Goal: Information Seeking & Learning: Learn about a topic

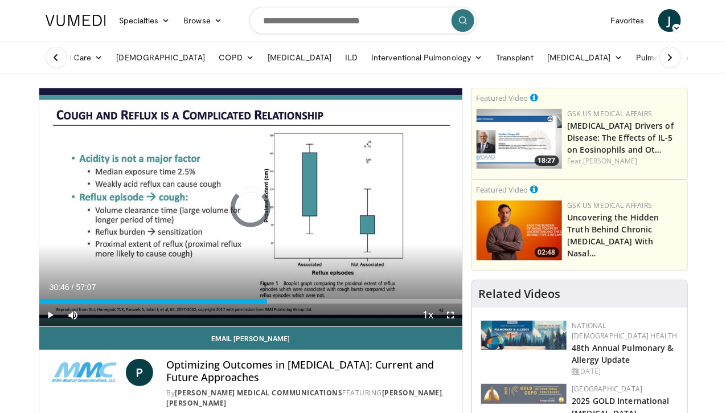
click at [503, 266] on div "Featured Video 02:48 GSK US Medical Affairs Uncovering the Hidden Truth Behind …" at bounding box center [579, 225] width 215 height 91
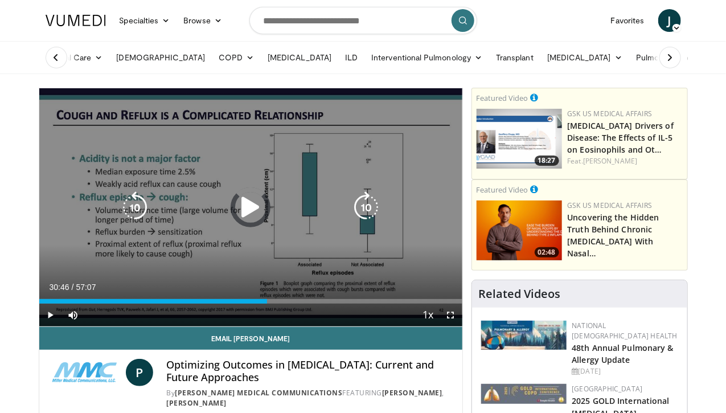
click at [238, 216] on icon "Video Player" at bounding box center [251, 207] width 32 height 32
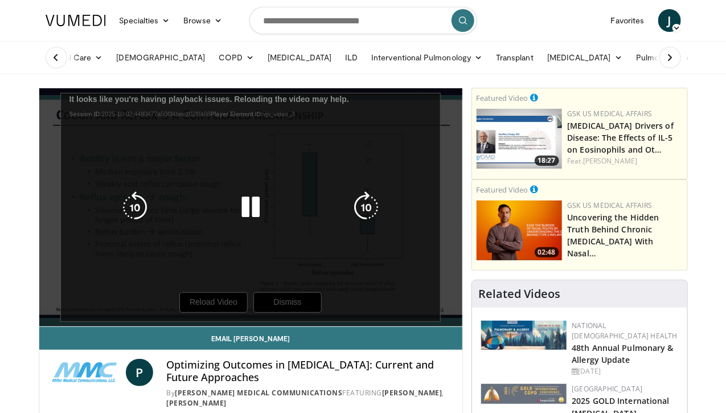
click at [212, 325] on div "10 seconds Tap to unmute" at bounding box center [250, 207] width 423 height 238
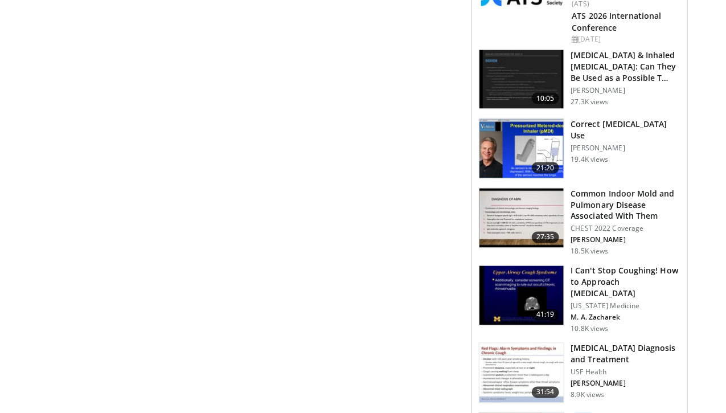
scroll to position [700, 0]
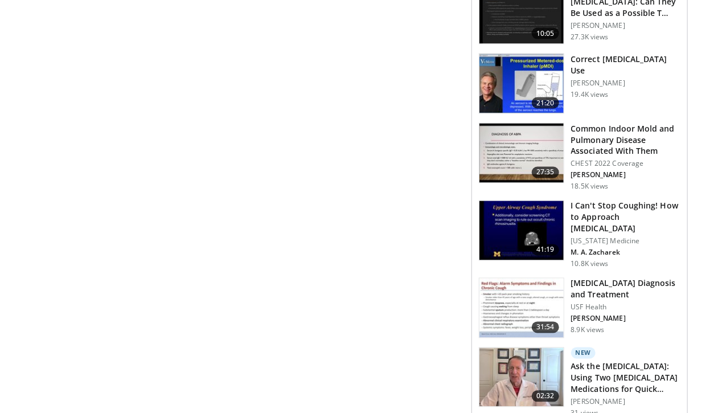
click at [545, 201] on img at bounding box center [521, 230] width 84 height 59
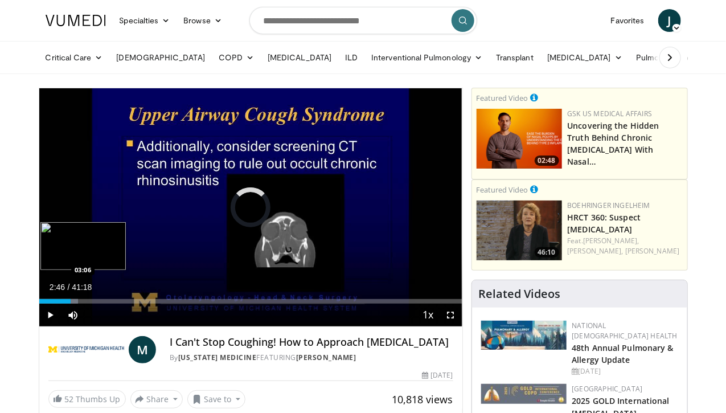
click at [44, 303] on div "Loaded : 9.20% 02:46 03:06" at bounding box center [250, 301] width 423 height 5
click at [57, 321] on video-js "**********" at bounding box center [250, 207] width 423 height 239
click at [64, 303] on div "Loaded : 11.61% 03:45 04:50" at bounding box center [250, 301] width 423 height 5
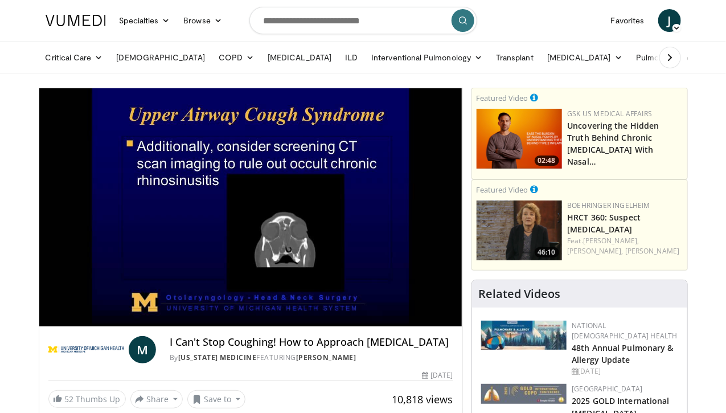
click at [85, 322] on video-js "**********" at bounding box center [250, 207] width 423 height 239
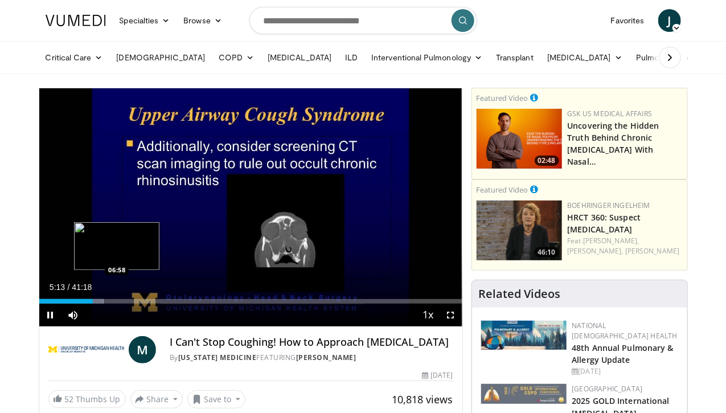
click at [88, 324] on div "Current Time 5:13 / Duration 41:18 Pause Skip Backward Skip Forward Mute Loaded…" at bounding box center [250, 314] width 423 height 23
click at [88, 303] on div "Progress Bar" at bounding box center [95, 301] width 15 height 5
click at [92, 303] on div "Progress Bar" at bounding box center [100, 301] width 16 height 5
click at [96, 303] on div "Loaded : 17.61% 07:38 07:38" at bounding box center [250, 301] width 423 height 5
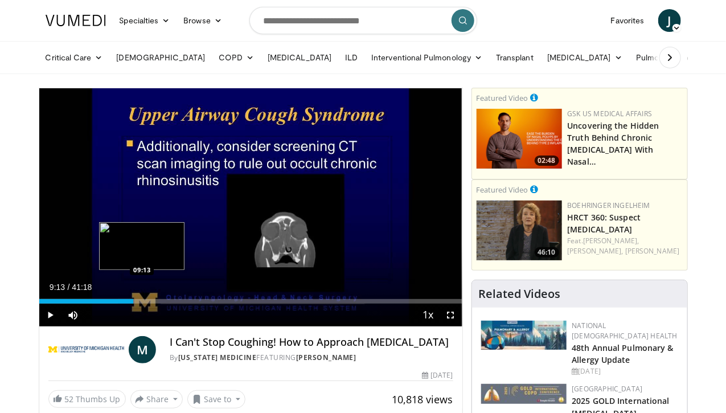
click at [118, 303] on div "Progress Bar" at bounding box center [126, 301] width 16 height 5
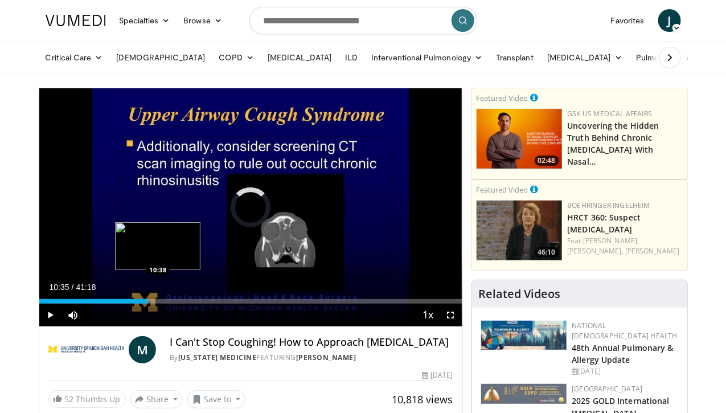
click at [129, 303] on div "Loaded : 0.00% 10:35 10:38" at bounding box center [250, 301] width 423 height 5
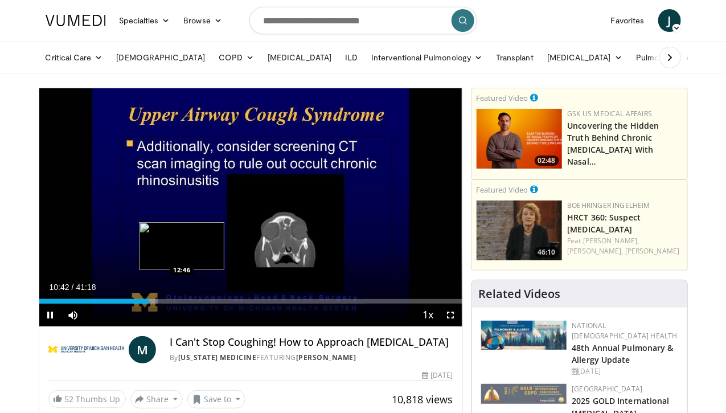
click at [153, 303] on div "Loaded : 28.25% 10:43 12:46" at bounding box center [250, 301] width 423 height 5
click at [178, 303] on div "Loaded : 33.49% 12:50 15:01" at bounding box center [250, 301] width 423 height 5
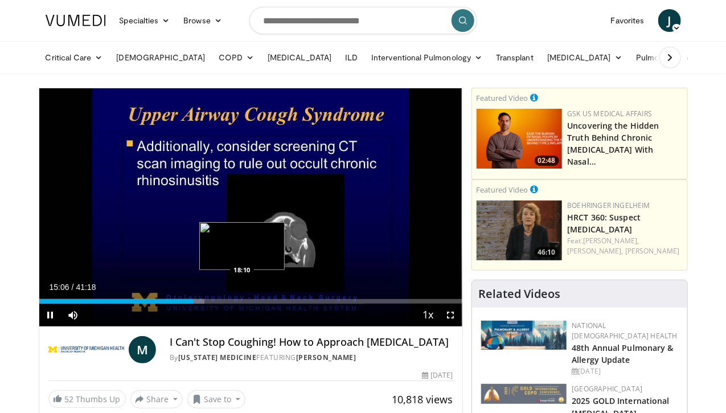
click at [213, 303] on div "Loaded : 39.14% 15:06 18:10" at bounding box center [250, 301] width 423 height 5
click at [234, 303] on div "Loaded : 46.81% 18:20 20:03" at bounding box center [250, 301] width 423 height 5
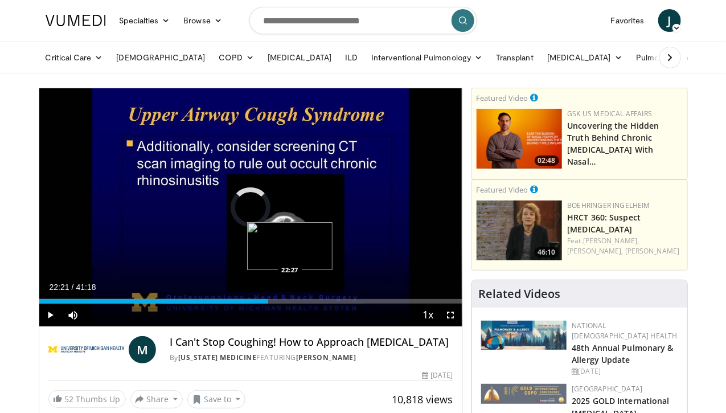
click at [260, 303] on div "Loaded : 51.24% 22:21 22:27" at bounding box center [250, 301] width 423 height 5
click at [272, 303] on div "Progress Bar" at bounding box center [274, 301] width 12 height 5
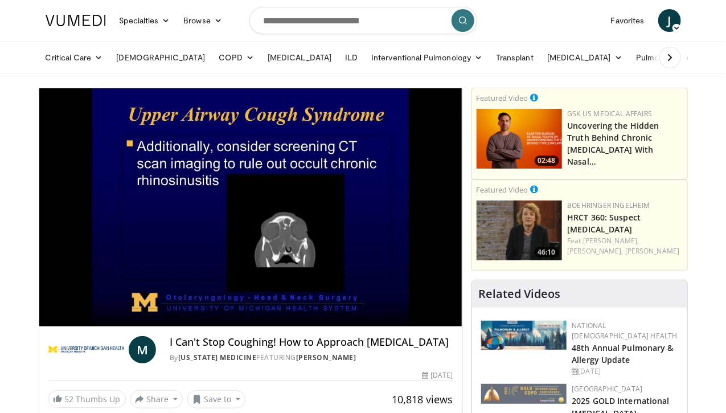
click at [286, 324] on video-js "**********" at bounding box center [250, 207] width 423 height 239
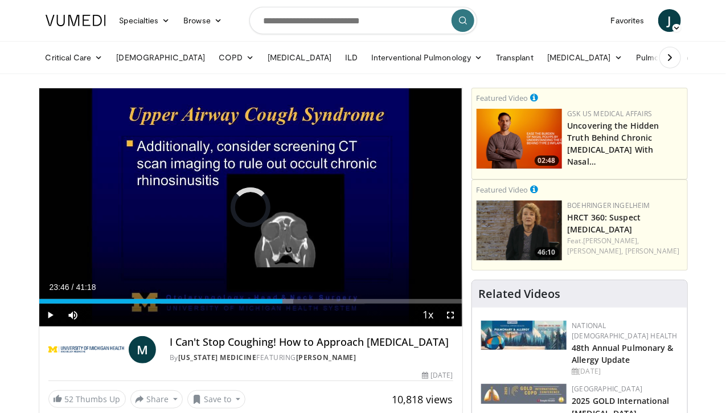
click at [331, 303] on div "Loaded : 60.04% 23:46 28:40" at bounding box center [250, 301] width 423 height 5
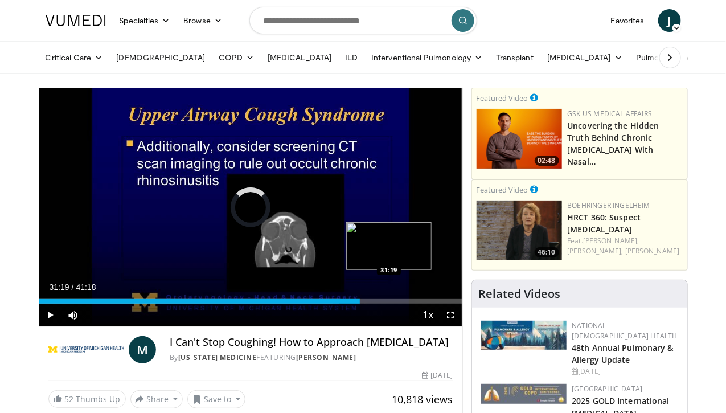
click at [360, 303] on div "Loaded : 70.85% 31:19 31:19" at bounding box center [250, 301] width 423 height 5
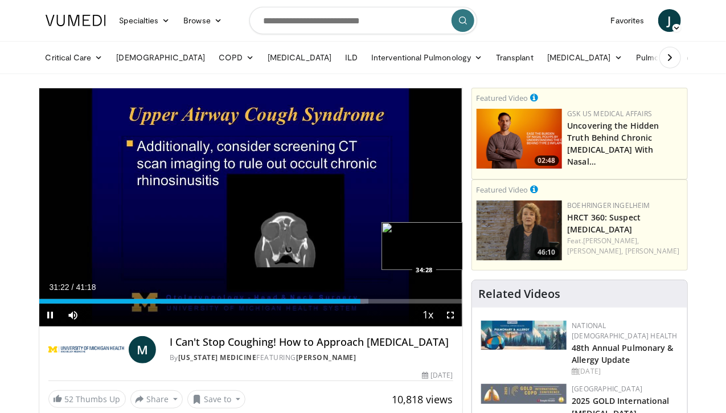
click at [395, 303] on div "Loaded : 77.88% 31:22 34:28" at bounding box center [250, 301] width 423 height 5
click at [419, 303] on div "Loaded : 85.95% 34:29 36:33" at bounding box center [250, 301] width 423 height 5
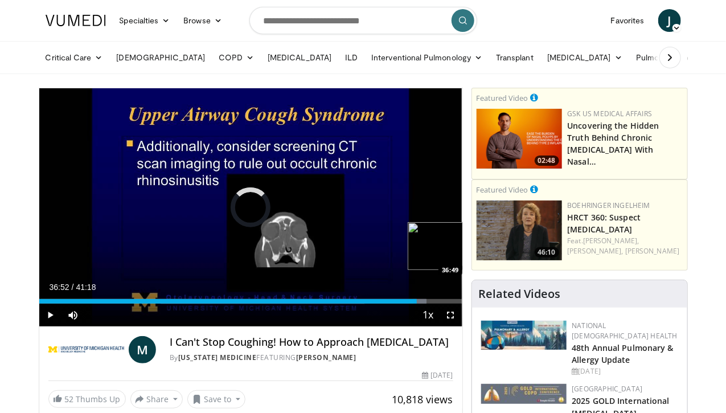
click at [422, 303] on div "Progress Bar" at bounding box center [419, 301] width 13 height 5
click at [439, 303] on div "Loaded : 92.01% 36:55 38:20" at bounding box center [250, 301] width 423 height 5
click at [443, 303] on div "Progress Bar" at bounding box center [437, 301] width 12 height 5
click at [454, 303] on div "Progress Bar" at bounding box center [445, 301] width 17 height 5
click at [462, 303] on div "Progress Bar" at bounding box center [453, 301] width 17 height 5
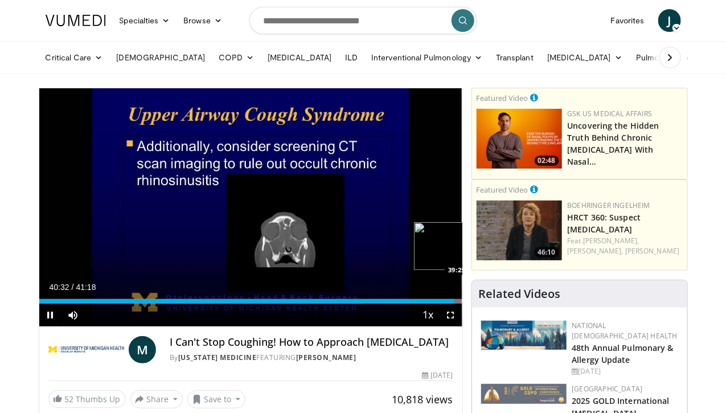
drag, startPoint x: 457, startPoint y: 319, endPoint x: 451, endPoint y: 323, distance: 6.6
click at [451, 323] on video-js "**********" at bounding box center [250, 207] width 423 height 239
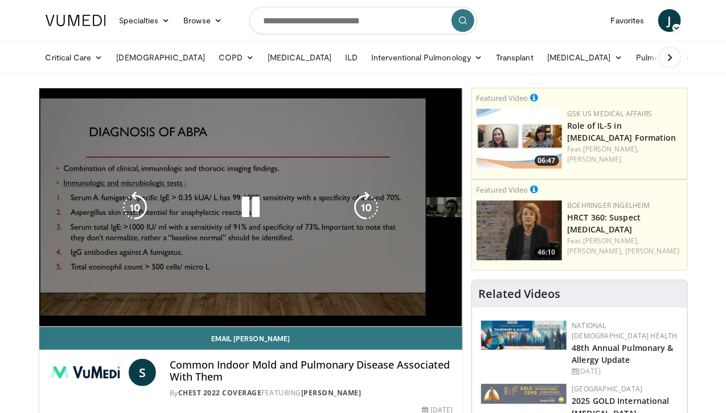
click at [100, 242] on div "10 seconds Tap to unmute" at bounding box center [250, 207] width 423 height 238
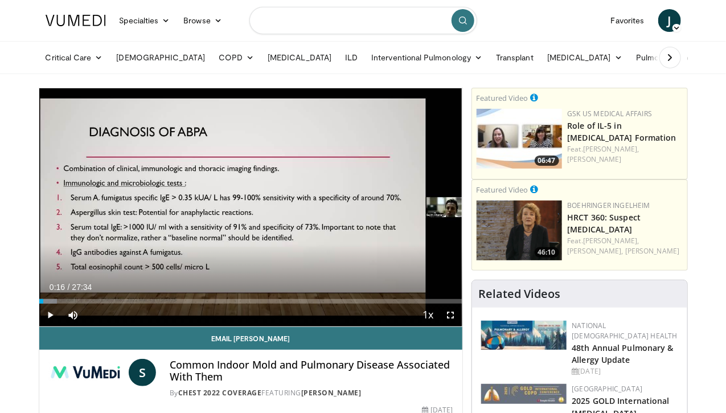
click at [385, 20] on input "Search topics, interventions" at bounding box center [363, 20] width 228 height 27
type input "**********"
click at [460, 19] on icon "submit" at bounding box center [462, 20] width 9 height 9
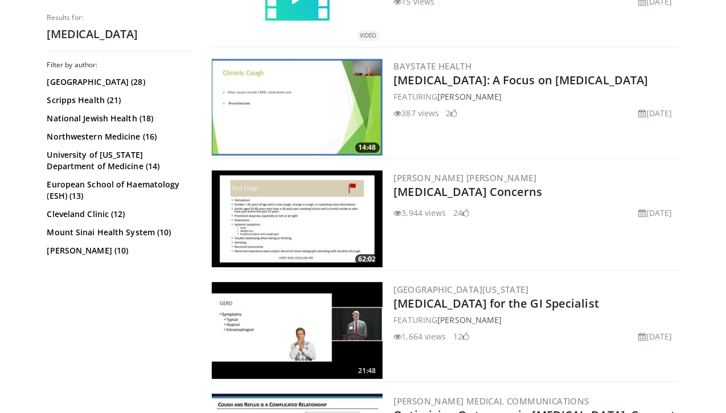
scroll to position [1076, 0]
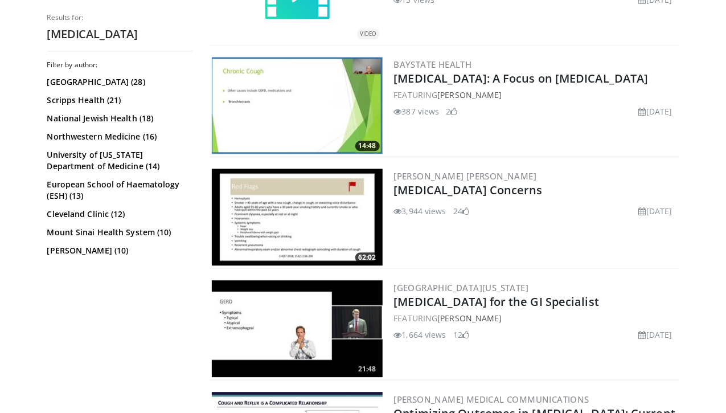
click at [241, 222] on img at bounding box center [297, 216] width 171 height 97
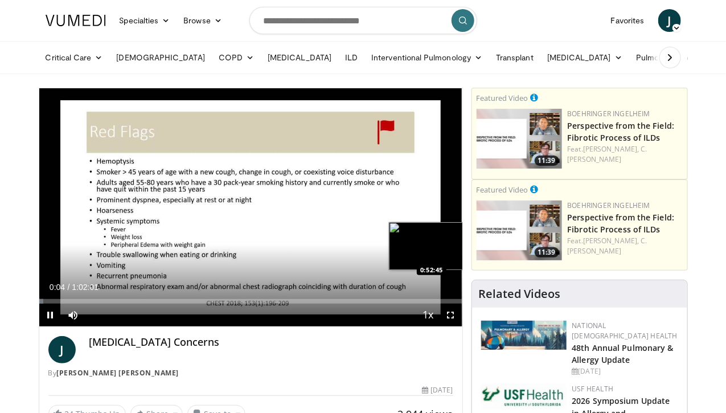
click at [403, 303] on div "Loaded : 1.07% 0:00:04 0:52:45" at bounding box center [250, 301] width 423 height 5
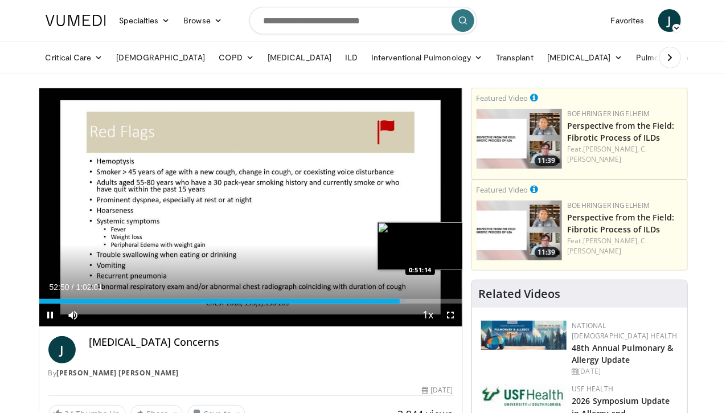
click at [392, 303] on div "Loaded : 86.93% 0:52:50 0:51:14" at bounding box center [250, 301] width 423 height 5
click at [395, 303] on div "Progress Bar" at bounding box center [392, 301] width 8 height 5
click at [396, 303] on div "Loaded : 85.32% 0:51:49 0:51:50" at bounding box center [250, 301] width 423 height 5
click at [398, 303] on div "Progress Bar" at bounding box center [394, 301] width 11 height 5
click at [401, 303] on div "Loaded : 85.86% 0:52:15 0:52:27" at bounding box center [250, 298] width 423 height 11
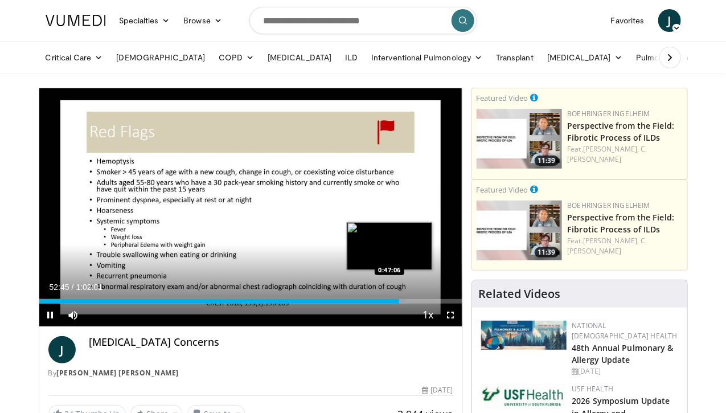
click at [361, 303] on div "Loaded : 86.75% 0:52:45 0:47:06" at bounding box center [250, 301] width 423 height 5
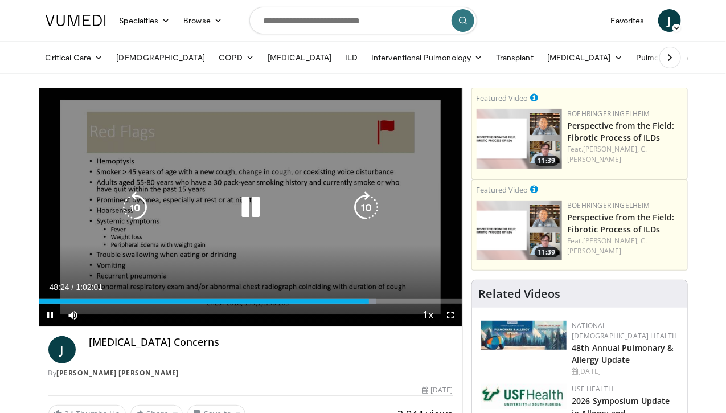
click at [320, 292] on div "Current Time 48:24 / Duration 1:02:01" at bounding box center [250, 287] width 423 height 10
click at [298, 283] on div "10 seconds Tap to unmute" at bounding box center [250, 207] width 423 height 238
